Goal: Check status

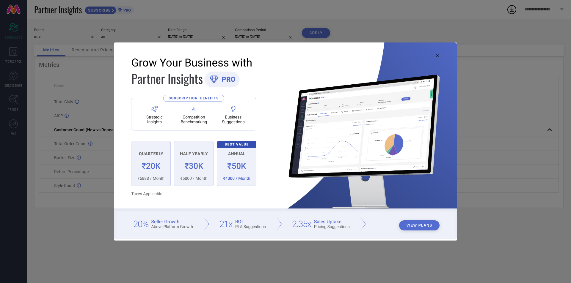
click at [437, 56] on icon at bounding box center [438, 56] width 4 height 4
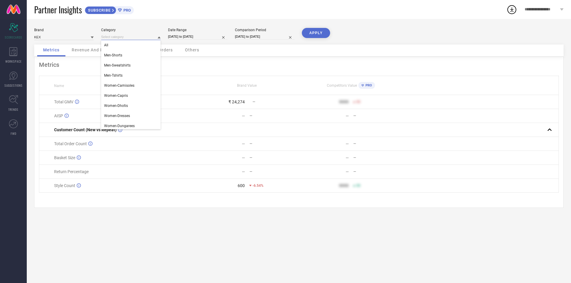
click at [128, 37] on input at bounding box center [130, 37] width 59 height 6
click at [117, 44] on div "All" at bounding box center [130, 45] width 59 height 10
select select "9"
select select "2025"
select select "10"
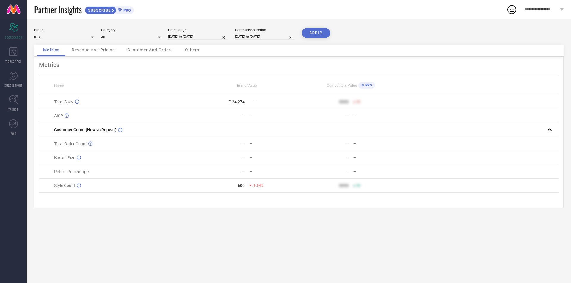
select select "2025"
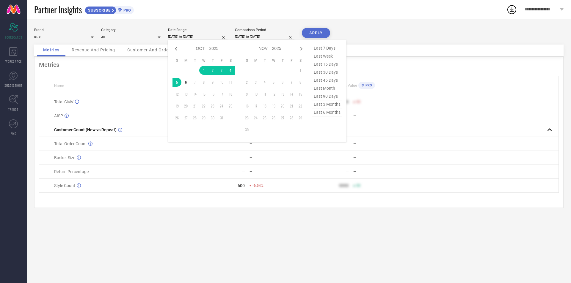
click at [181, 36] on input "[DATE] to [DATE]" at bounding box center [197, 37] width 59 height 6
click at [202, 74] on td "1" at bounding box center [203, 70] width 9 height 9
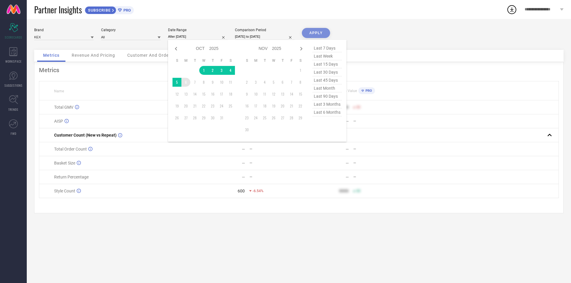
type input "[DATE] to [DATE]"
